Goal: Transaction & Acquisition: Book appointment/travel/reservation

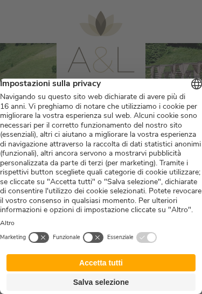
click at [46, 238] on button "button" at bounding box center [39, 237] width 22 height 12
click at [49, 239] on button "button" at bounding box center [39, 237] width 22 height 12
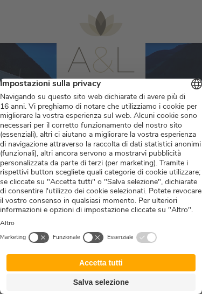
click at [109, 263] on button "Accetta tutti" at bounding box center [100, 262] width 189 height 17
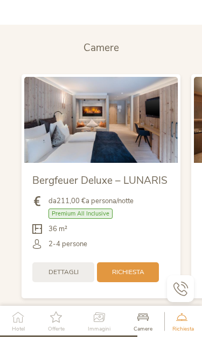
scroll to position [2155, 0]
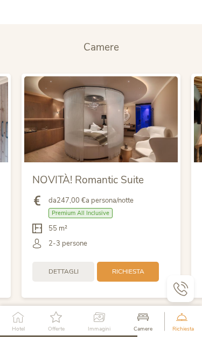
click at [116, 111] on img at bounding box center [100, 119] width 153 height 86
click at [73, 267] on span "Dettagli" at bounding box center [63, 271] width 30 height 9
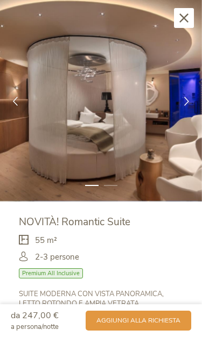
click at [189, 103] on icon at bounding box center [186, 100] width 9 height 9
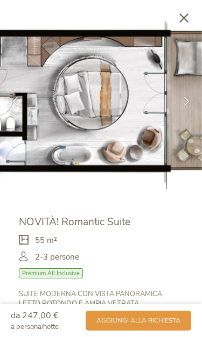
click at [189, 101] on icon at bounding box center [186, 100] width 9 height 9
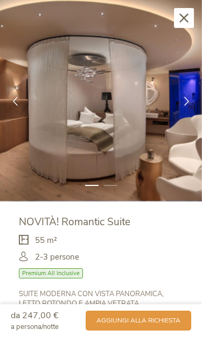
click at [190, 100] on icon at bounding box center [186, 100] width 9 height 9
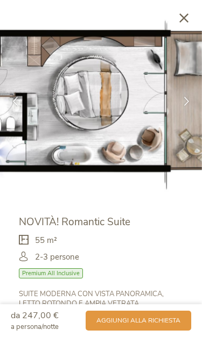
scroll to position [0, 0]
click at [183, 16] on icon at bounding box center [183, 17] width 9 height 9
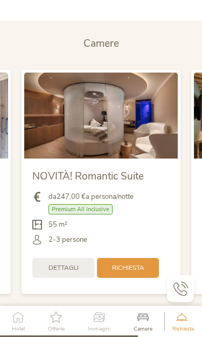
scroll to position [2159, 0]
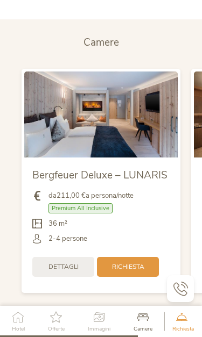
click at [89, 204] on span "Premium All Inclusive" at bounding box center [80, 208] width 64 height 10
click at [84, 203] on span "Premium All Inclusive" at bounding box center [80, 208] width 64 height 10
click at [77, 263] on span "Dettagli" at bounding box center [63, 267] width 30 height 9
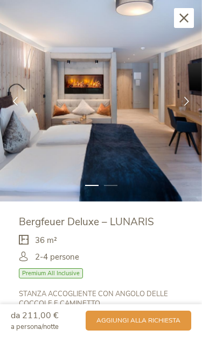
click at [187, 100] on icon at bounding box center [186, 100] width 9 height 9
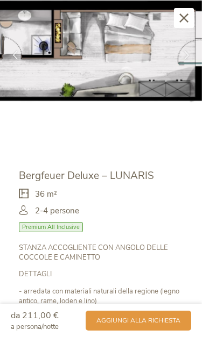
scroll to position [49, 0]
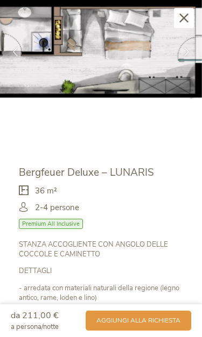
click at [131, 293] on span "aggiungi alla richiesta" at bounding box center [138, 320] width 84 height 9
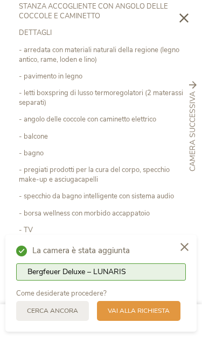
scroll to position [287, 0]
click at [130, 293] on span "Vai alla richiesta" at bounding box center [139, 311] width 62 height 9
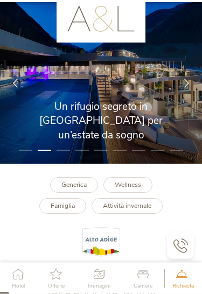
scroll to position [0, 0]
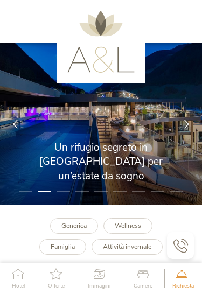
click at [172, 138] on div at bounding box center [186, 124] width 31 height 31
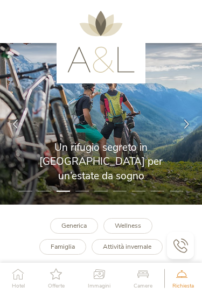
click at [188, 121] on icon at bounding box center [186, 123] width 9 height 9
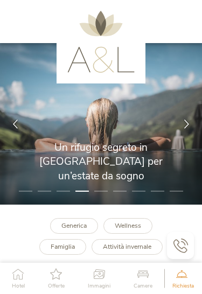
click at [188, 120] on icon at bounding box center [186, 123] width 9 height 9
click at [188, 122] on icon at bounding box center [186, 123] width 9 height 9
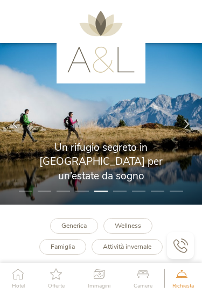
click at [190, 121] on icon at bounding box center [186, 123] width 9 height 9
click at [185, 121] on icon at bounding box center [186, 123] width 9 height 9
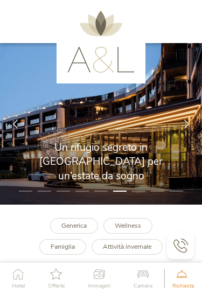
click at [185, 120] on icon at bounding box center [186, 123] width 9 height 9
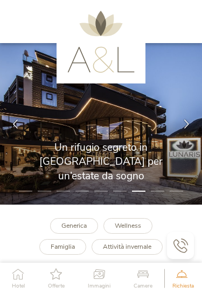
click at [187, 121] on icon at bounding box center [186, 123] width 9 height 9
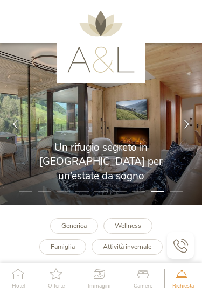
click at [189, 122] on icon at bounding box center [186, 123] width 9 height 9
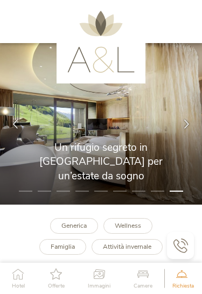
click at [188, 120] on icon at bounding box center [186, 123] width 9 height 9
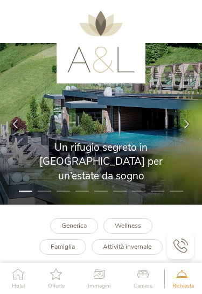
click at [189, 120] on icon at bounding box center [186, 123] width 9 height 9
